Goal: Transaction & Acquisition: Purchase product/service

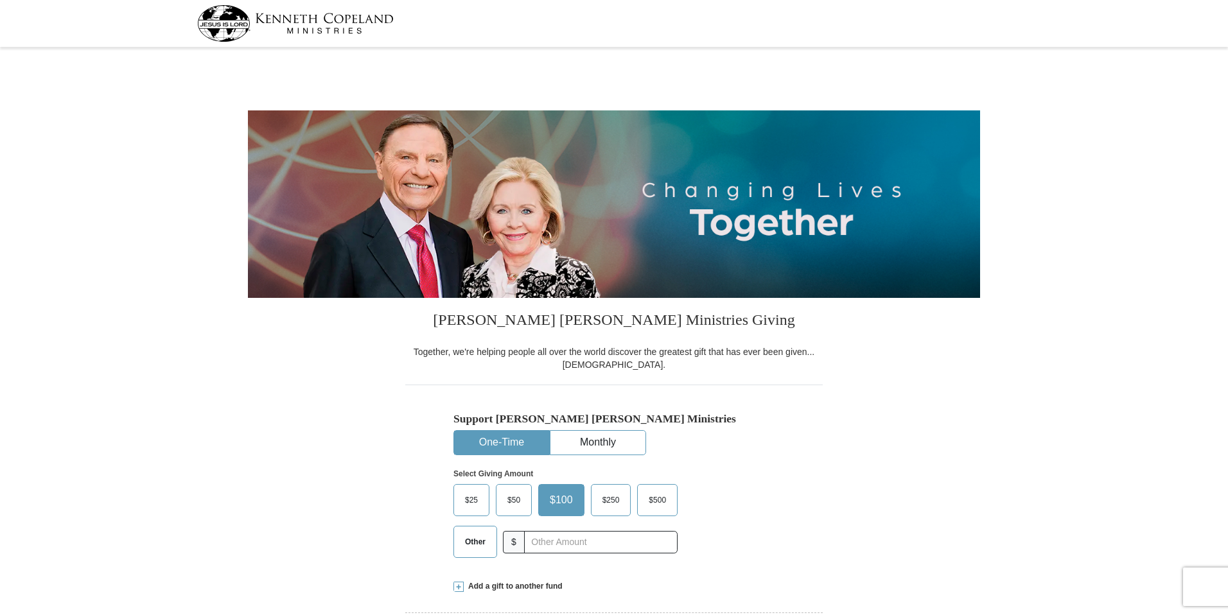
select select "CA"
click at [605, 503] on span "$250" at bounding box center [611, 500] width 30 height 19
click at [0, 0] on input "$250" at bounding box center [0, 0] width 0 height 0
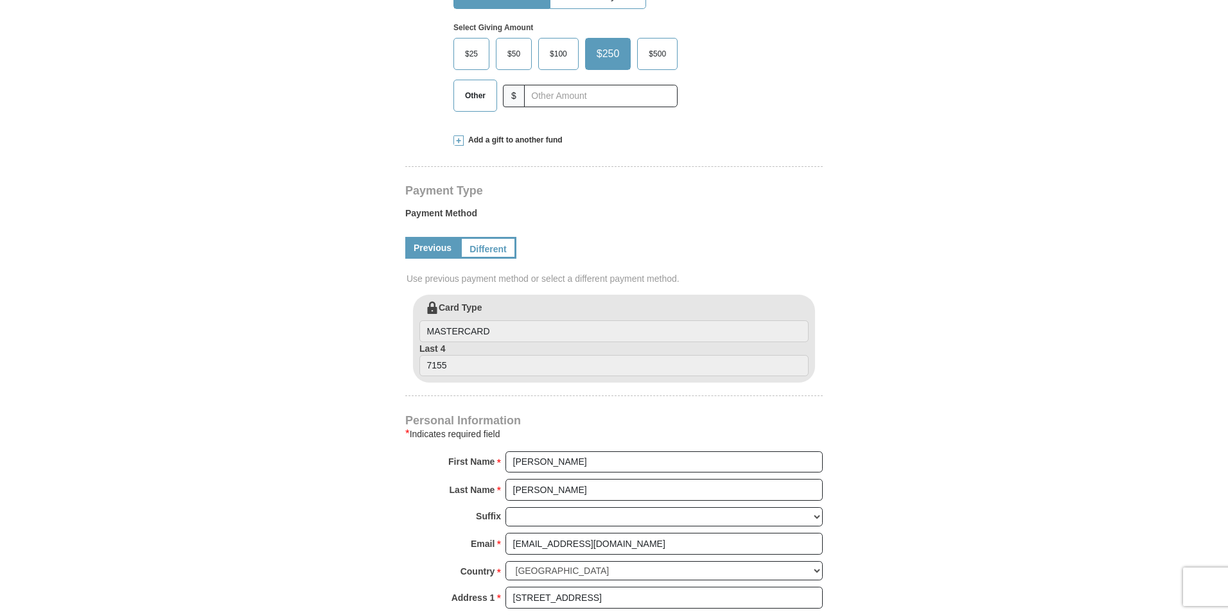
scroll to position [457, 0]
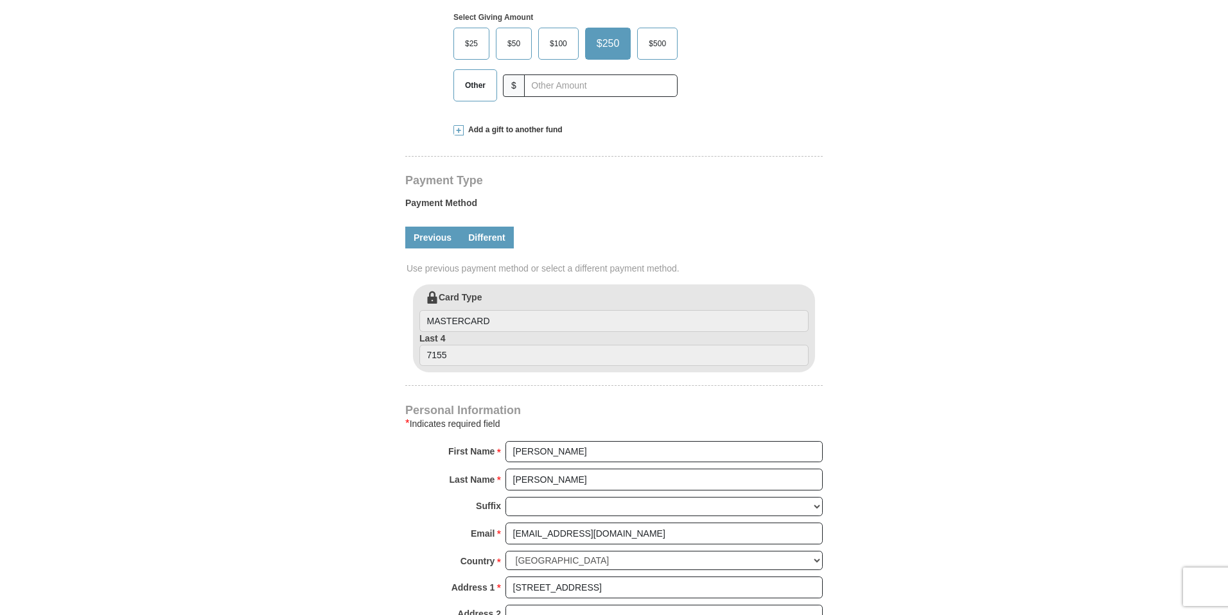
click at [499, 240] on link "Different" at bounding box center [487, 238] width 54 height 22
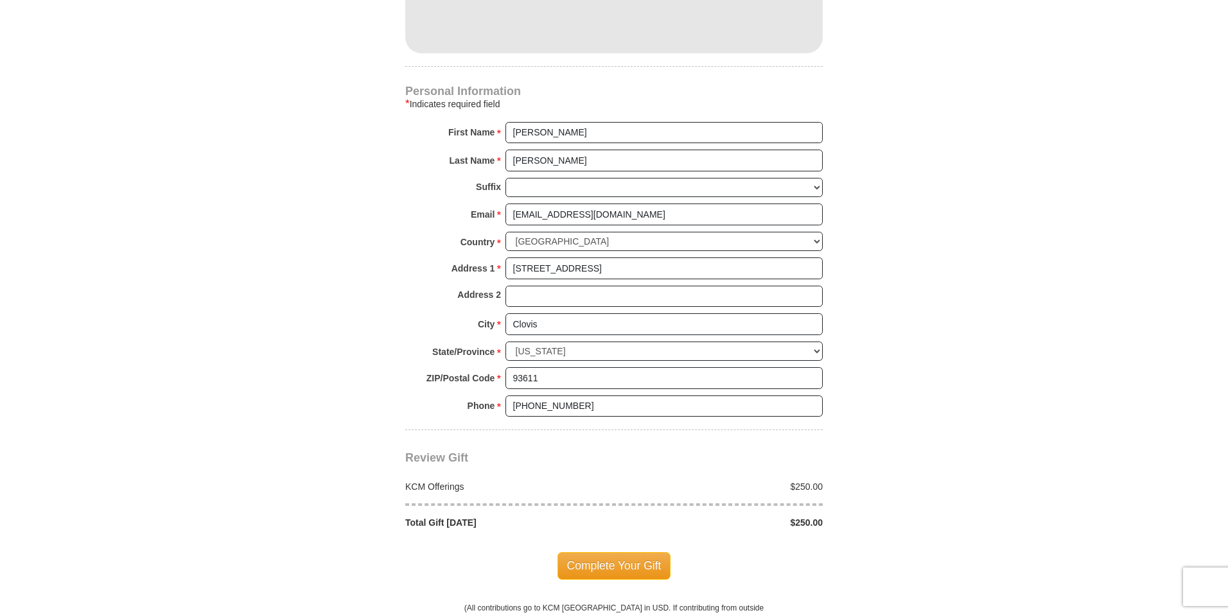
scroll to position [899, 0]
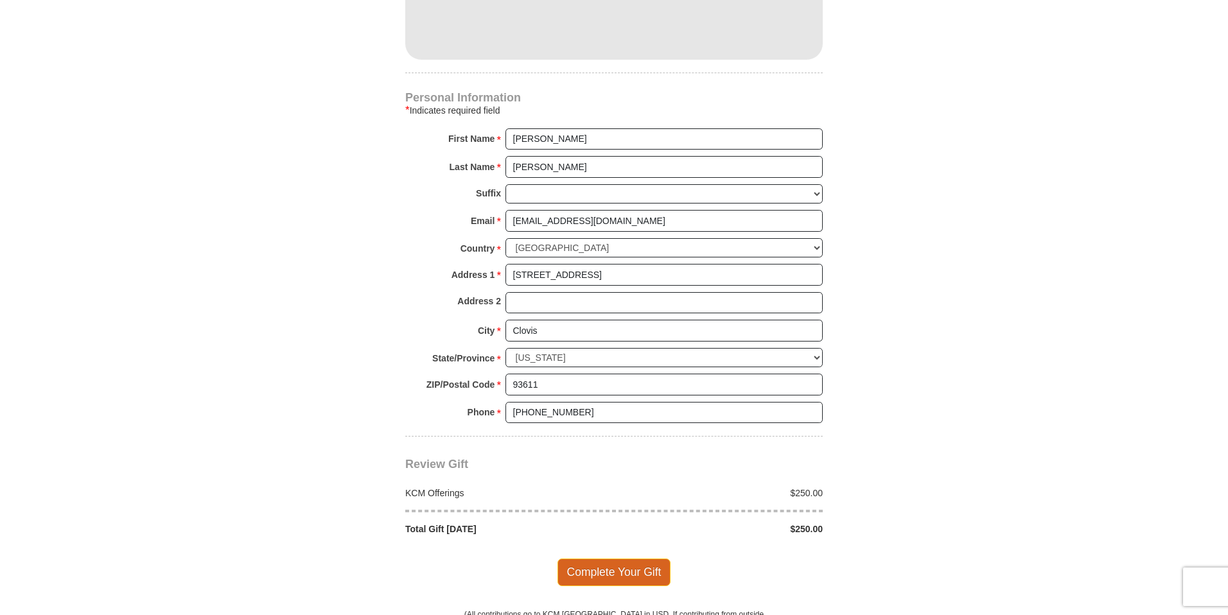
click at [622, 570] on span "Complete Your Gift" at bounding box center [614, 572] width 114 height 27
